Goal: Task Accomplishment & Management: Complete application form

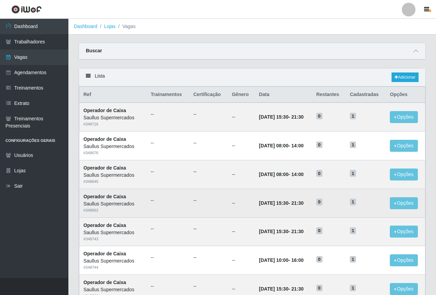
click at [236, 205] on td "--" at bounding box center [241, 203] width 27 height 29
click at [237, 205] on td "--" at bounding box center [241, 203] width 27 height 29
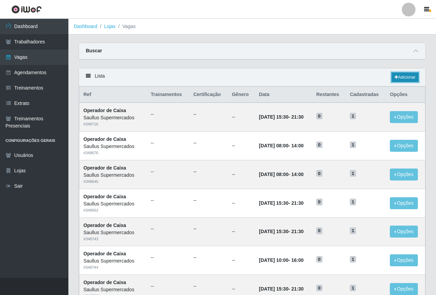
click at [402, 77] on link "Adicionar" at bounding box center [405, 78] width 27 height 10
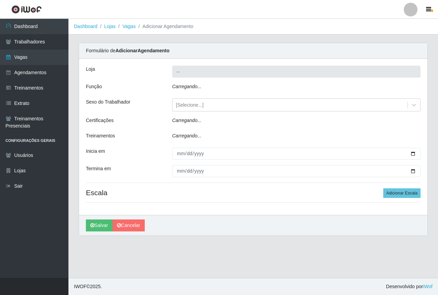
type input "Saullus Supermercados"
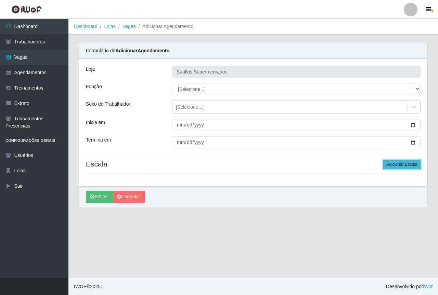
click at [401, 166] on button "Adicionar Escala" at bounding box center [401, 165] width 37 height 10
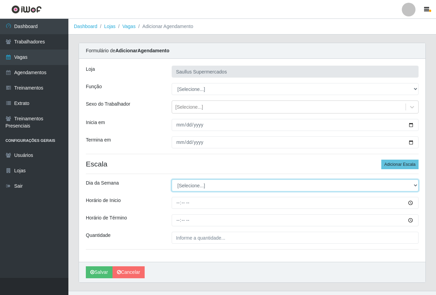
click at [189, 185] on select "[Selecione...] Segunda Terça Quarta Quinta Sexta Sábado Domingo" at bounding box center [295, 186] width 247 height 12
select select "3"
click at [172, 180] on select "[Selecione...] Segunda Terça Quarta Quinta Sexta Sábado Domingo" at bounding box center [295, 186] width 247 height 12
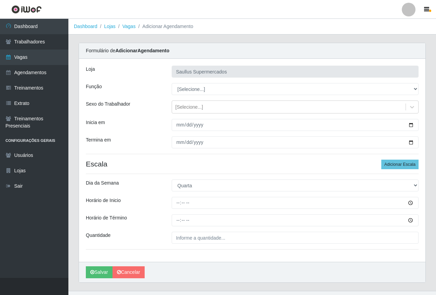
click at [175, 210] on div "[PERSON_NAME] Supermercados Função [Selecione...] ASG ASG + ASG ++ Balconista d…" at bounding box center [252, 160] width 347 height 203
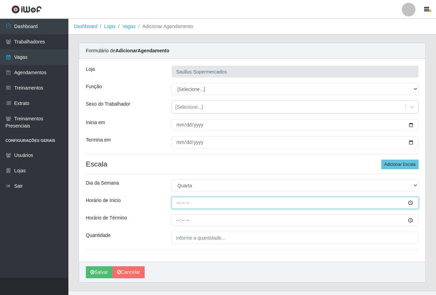
click at [178, 204] on input "Horário de Inicio" at bounding box center [295, 203] width 247 height 12
type input "07:30"
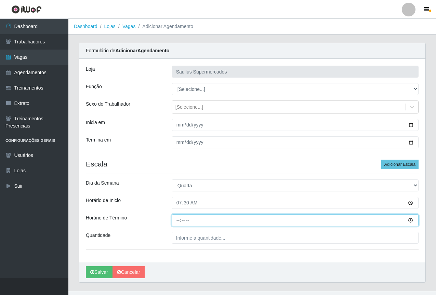
click at [177, 222] on input "Horário de Término" at bounding box center [295, 221] width 247 height 12
type input "13:30"
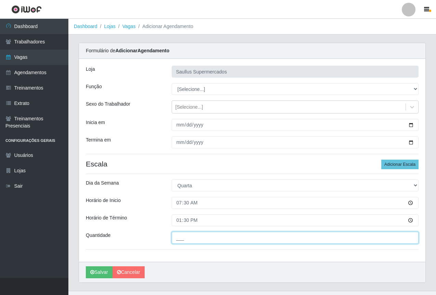
click at [187, 243] on input "___" at bounding box center [295, 238] width 247 height 12
type input "1__"
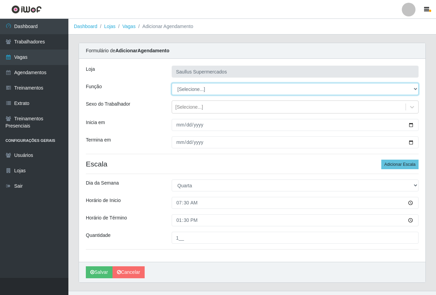
drag, startPoint x: 181, startPoint y: 88, endPoint x: 184, endPoint y: 93, distance: 6.2
click at [181, 88] on select "[Selecione...] ASG ASG + ASG ++ Balconista de Açougue Balconista de Açougue + B…" at bounding box center [295, 89] width 247 height 12
select select "115"
click at [172, 83] on select "[Selecione...] ASG ASG + ASG ++ Balconista de Açougue Balconista de Açougue + B…" at bounding box center [295, 89] width 247 height 12
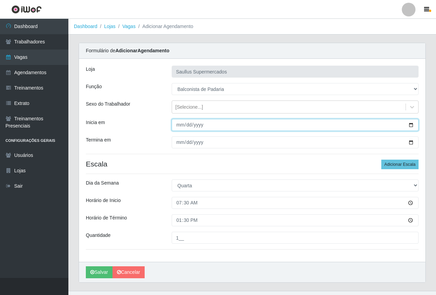
click at [182, 121] on input "Inicia em" at bounding box center [295, 125] width 247 height 12
type input "[DATE]"
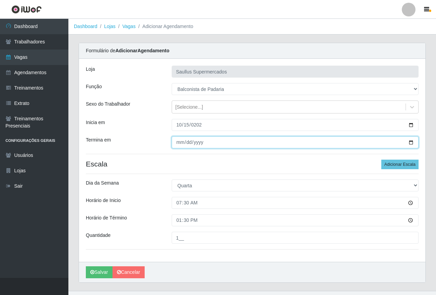
click at [180, 145] on input "Termina em" at bounding box center [295, 143] width 247 height 12
type input "[DATE]"
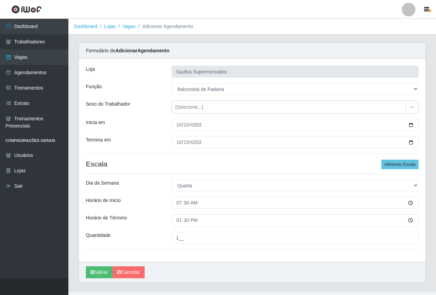
click at [219, 165] on h4 "Escala Adicionar Escala" at bounding box center [252, 164] width 333 height 9
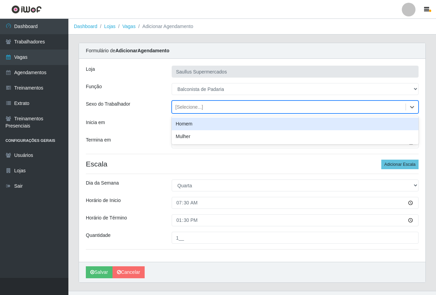
click at [188, 111] on div "[Selecione...]" at bounding box center [289, 107] width 234 height 11
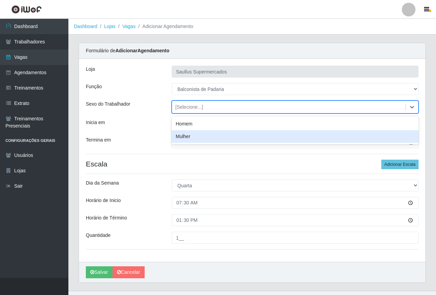
click at [193, 142] on div "Mulher" at bounding box center [295, 136] width 247 height 13
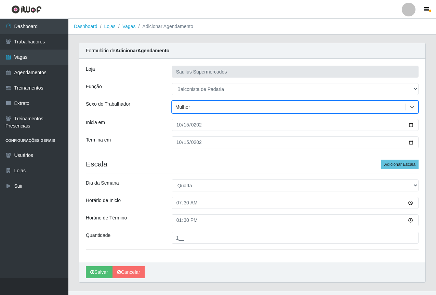
click at [153, 144] on div "Termina em" at bounding box center [124, 143] width 86 height 12
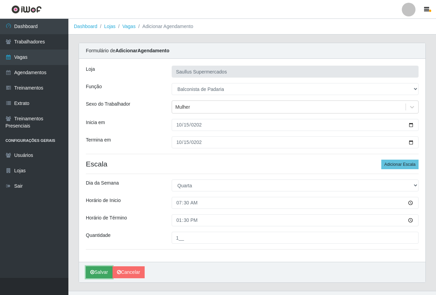
click at [106, 270] on button "Salvar" at bounding box center [99, 273] width 27 height 12
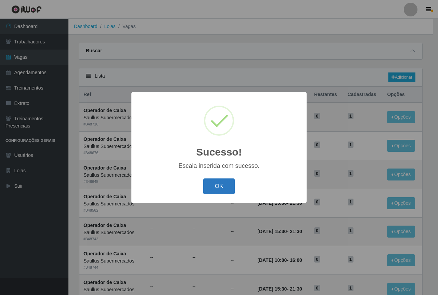
click at [212, 182] on button "OK" at bounding box center [219, 187] width 32 height 16
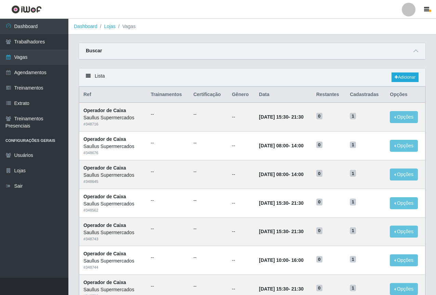
click at [406, 70] on div "Lista Adicionar" at bounding box center [252, 77] width 347 height 18
click at [405, 79] on link "Adicionar" at bounding box center [405, 78] width 27 height 10
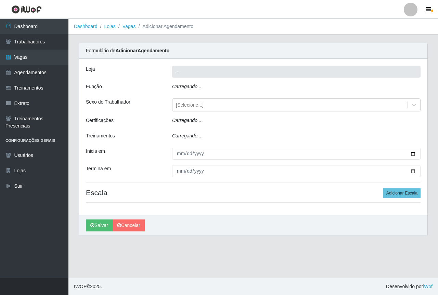
type input "Saullus Supermercados"
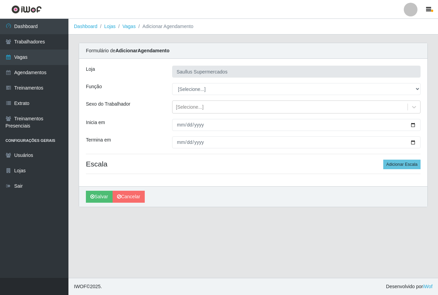
click at [181, 131] on div "[PERSON_NAME] Supermercados Função [Selecione...] ASG ASG + ASG ++ Balconista d…" at bounding box center [253, 123] width 348 height 128
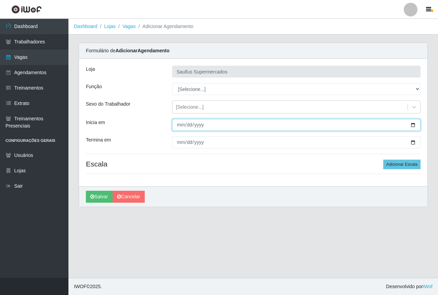
click at [179, 127] on input "Inicia em" at bounding box center [296, 125] width 248 height 12
type input "[DATE]"
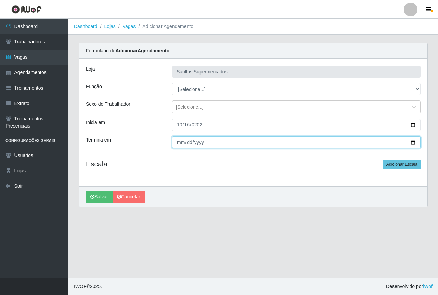
click at [177, 144] on input "Termina em" at bounding box center [296, 143] width 248 height 12
type input "[DATE]"
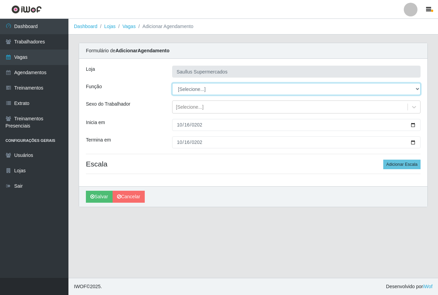
click at [181, 87] on select "[Selecione...] ASG ASG + ASG ++ Balconista de Açougue Balconista de Açougue + B…" at bounding box center [296, 89] width 248 height 12
select select "115"
click at [172, 83] on select "[Selecione...] ASG ASG + ASG ++ Balconista de Açougue Balconista de Açougue + B…" at bounding box center [296, 89] width 248 height 12
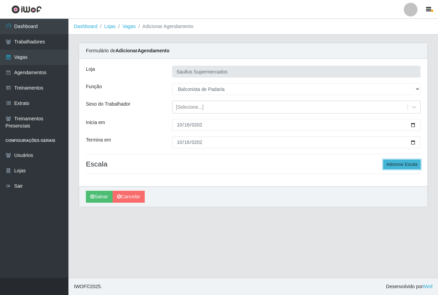
click at [392, 162] on button "Adicionar Escala" at bounding box center [401, 165] width 37 height 10
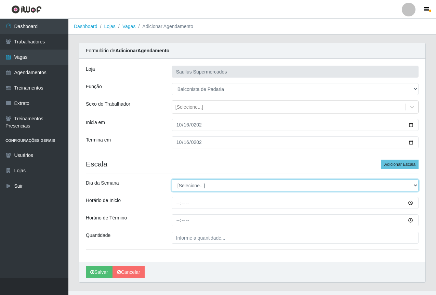
click at [186, 186] on select "[Selecione...] Segunda Terça Quarta Quinta Sexta Sábado Domingo" at bounding box center [295, 186] width 247 height 12
select select "4"
click at [172, 180] on select "[Selecione...] Segunda Terça Quarta Quinta Sexta Sábado Domingo" at bounding box center [295, 186] width 247 height 12
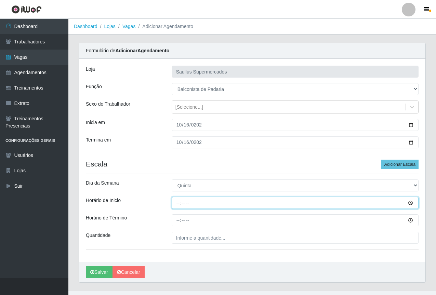
click at [179, 205] on input "Horário de Inicio" at bounding box center [295, 203] width 247 height 12
type input "07:30"
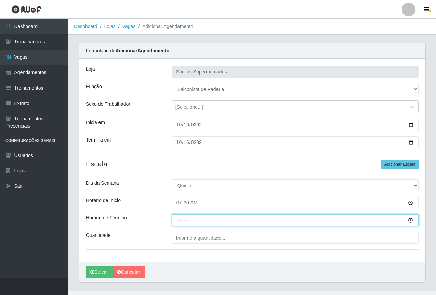
click at [179, 224] on input "Horário de Término" at bounding box center [295, 221] width 247 height 12
type input "13:30"
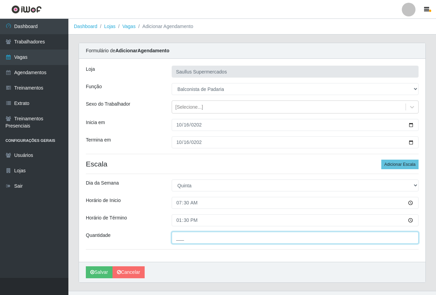
click at [179, 241] on input "___" at bounding box center [295, 238] width 247 height 12
type input "1__"
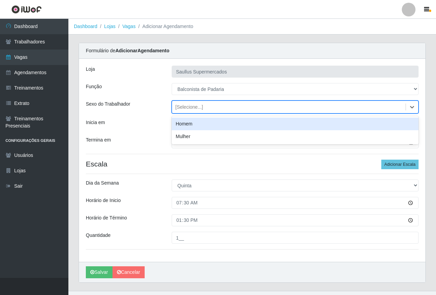
click at [184, 109] on div "[Selecione...]" at bounding box center [190, 107] width 28 height 7
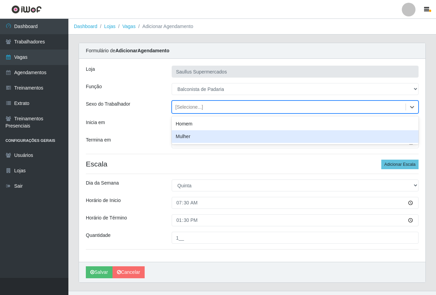
click at [181, 137] on div "Mulher" at bounding box center [295, 136] width 247 height 13
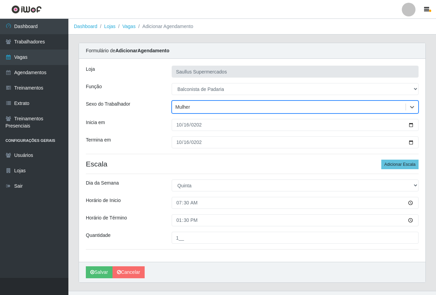
click at [150, 131] on div "[PERSON_NAME] Supermercados Função [Selecione...] ASG ASG + ASG ++ Balconista d…" at bounding box center [252, 160] width 347 height 203
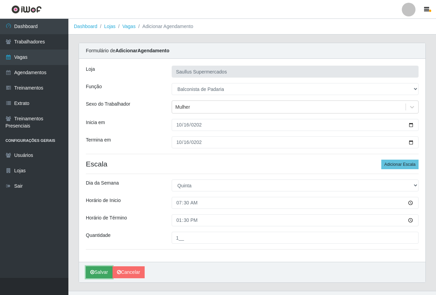
click at [93, 272] on icon "submit" at bounding box center [92, 272] width 4 height 5
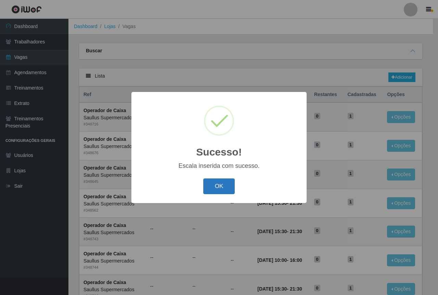
click at [228, 187] on button "OK" at bounding box center [219, 187] width 32 height 16
